Goal: Task Accomplishment & Management: Manage account settings

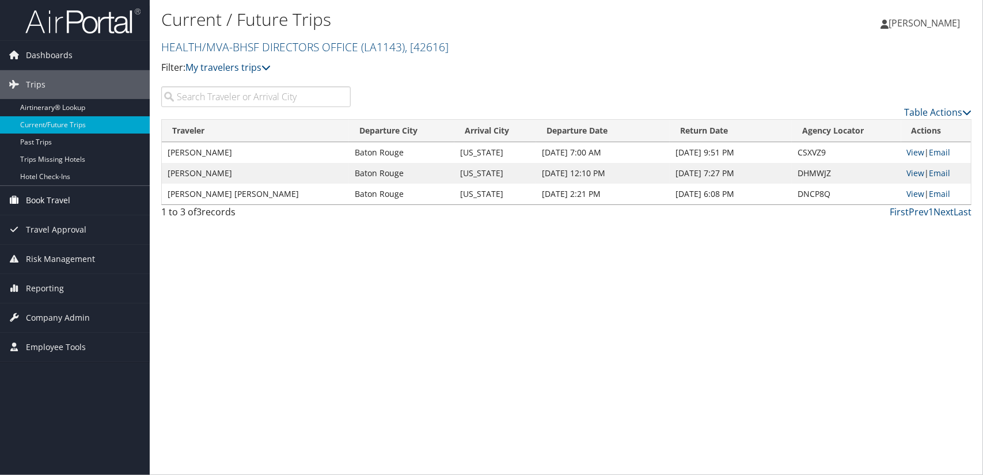
click at [48, 202] on span "Book Travel" at bounding box center [48, 200] width 44 height 29
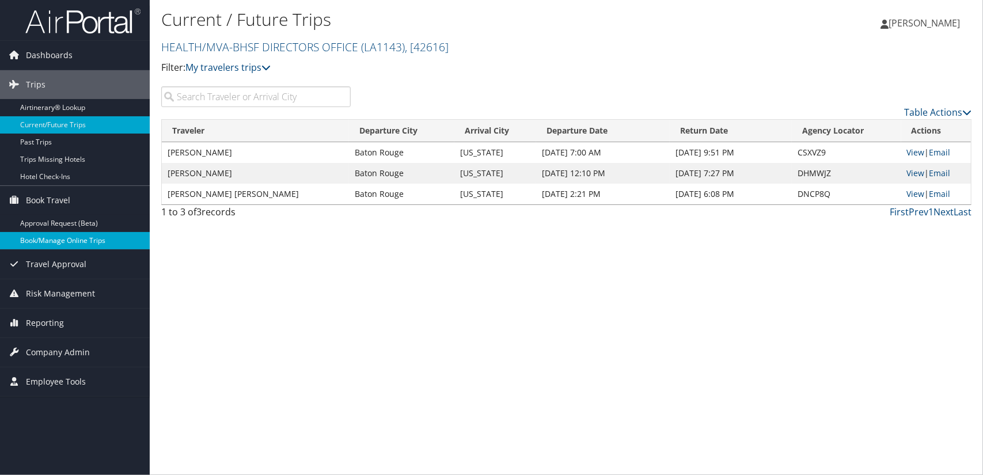
click at [44, 244] on link "Book/Manage Online Trips" at bounding box center [75, 240] width 150 height 17
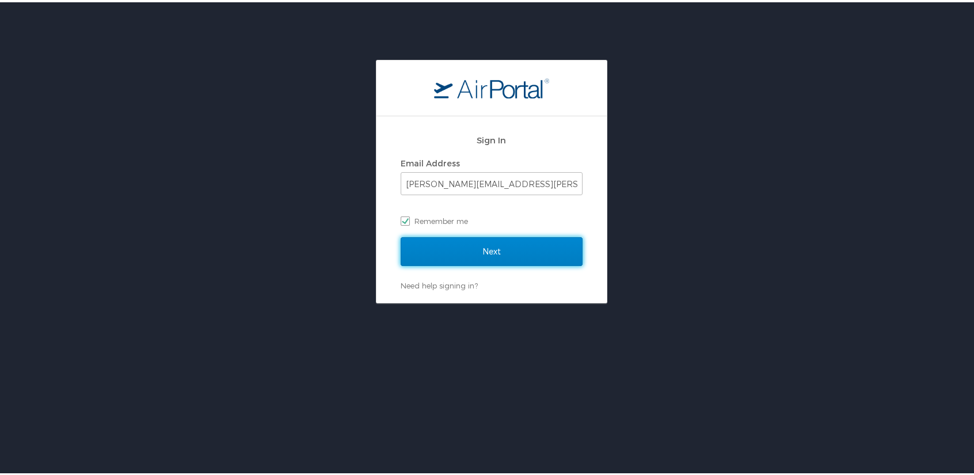
click at [485, 252] on input "Next" at bounding box center [492, 249] width 182 height 29
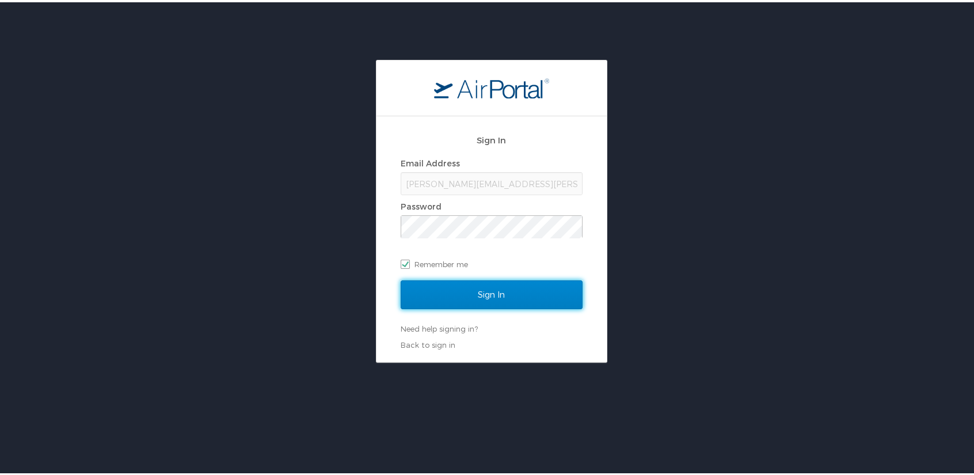
click at [486, 293] on input "Sign In" at bounding box center [492, 292] width 182 height 29
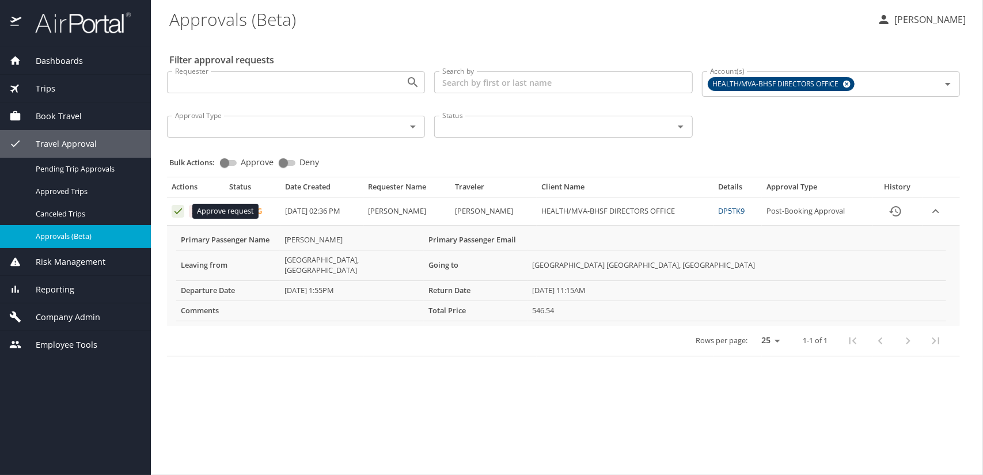
click at [179, 216] on icon "Approval table" at bounding box center [178, 211] width 11 height 11
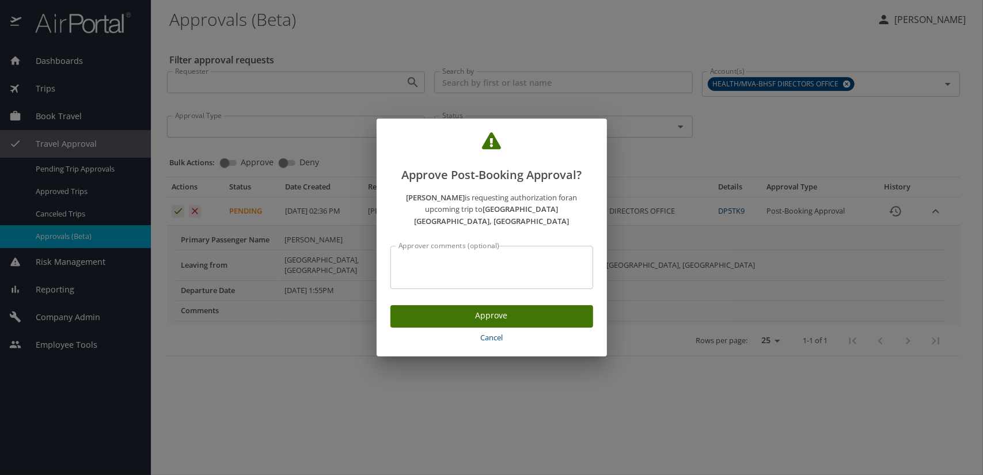
click at [528, 314] on span "Approve" at bounding box center [492, 316] width 184 height 14
